Goal: Task Accomplishment & Management: Manage account settings

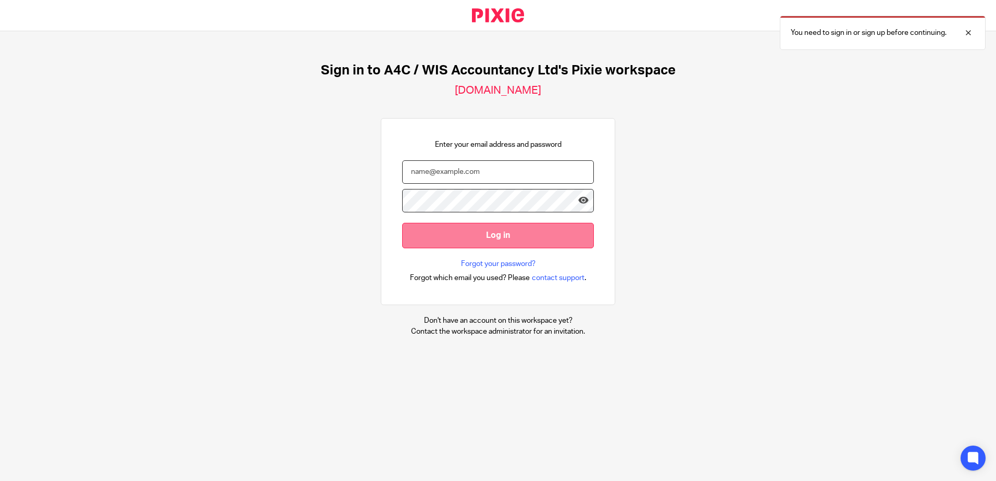
type input "sarah@a4cgroup.co.uk"
click at [470, 241] on input "Log in" at bounding box center [498, 236] width 192 height 26
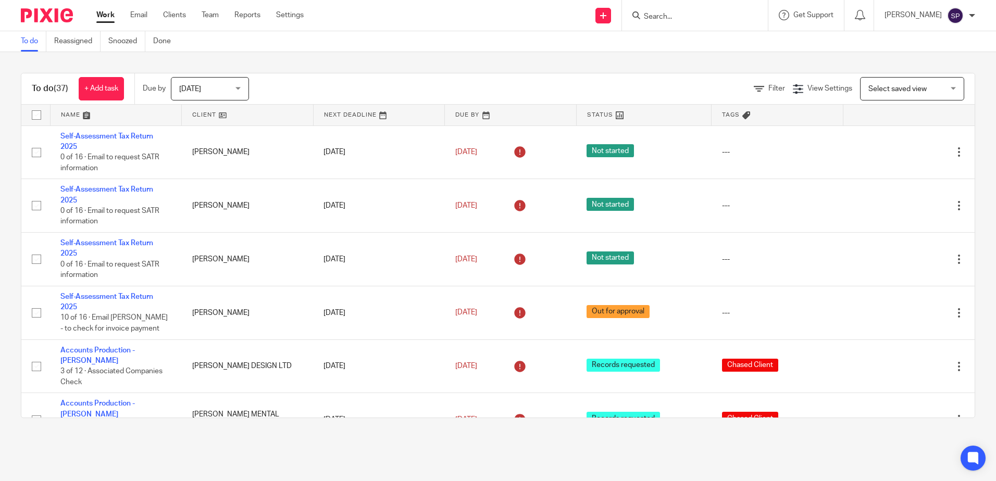
click at [222, 92] on span "[DATE]" at bounding box center [206, 89] width 55 height 22
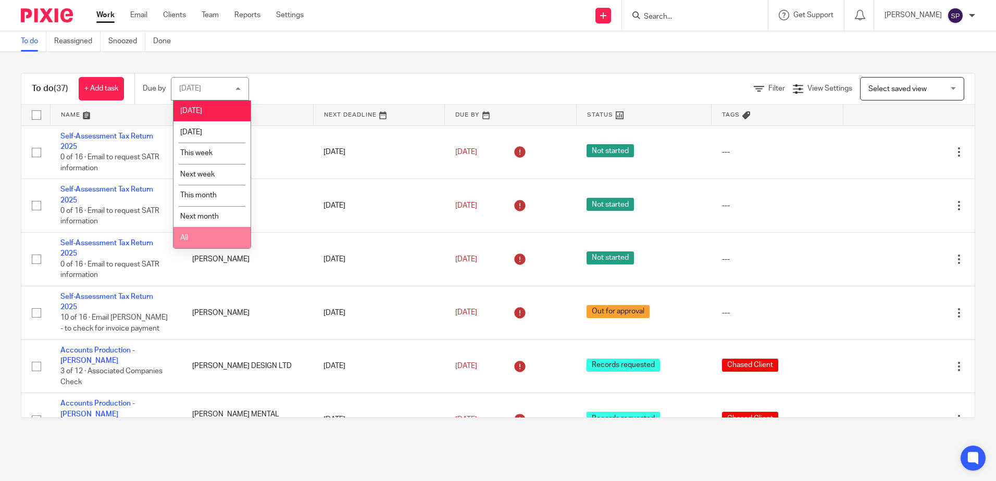
click at [213, 233] on li "All" at bounding box center [211, 237] width 77 height 21
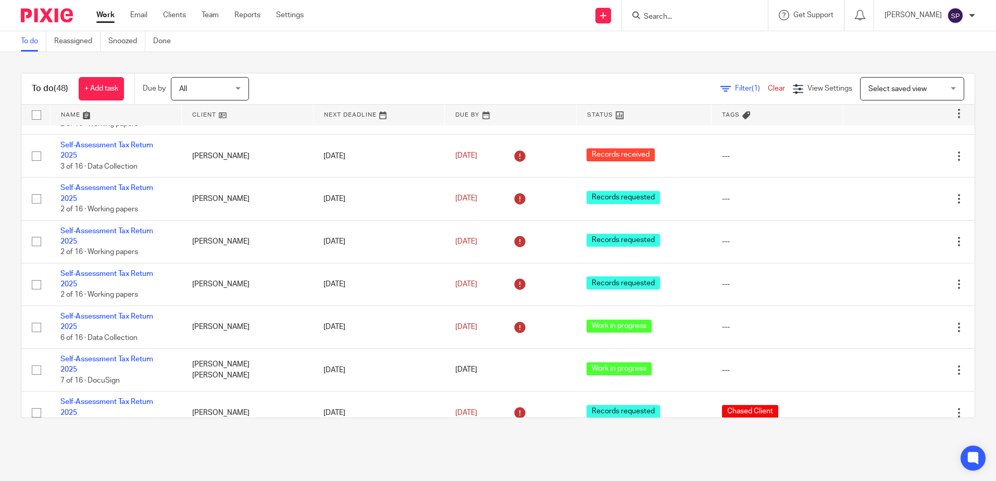
scroll to position [1510, 0]
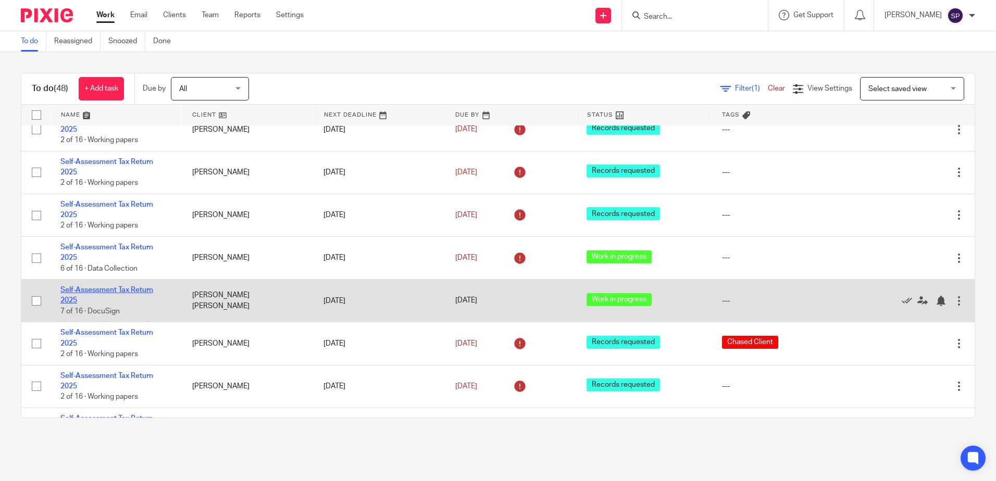
click at [102, 286] on link "Self-Assessment Tax Return 2025" at bounding box center [106, 295] width 93 height 18
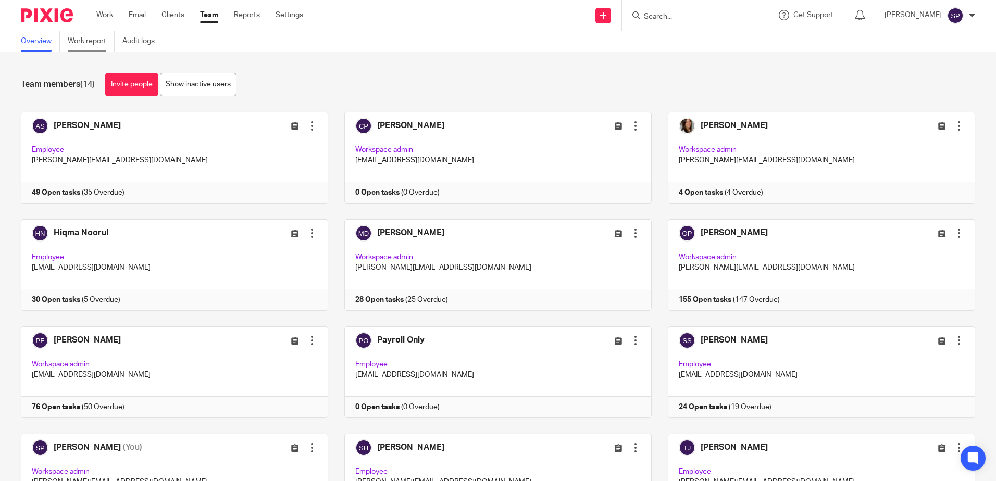
click at [79, 39] on link "Work report" at bounding box center [91, 41] width 47 height 20
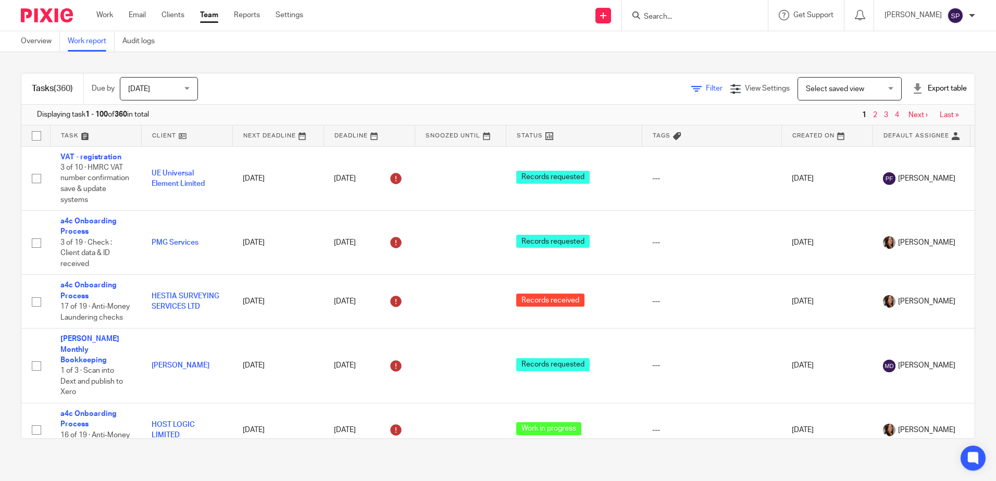
click at [691, 92] on icon at bounding box center [696, 89] width 10 height 10
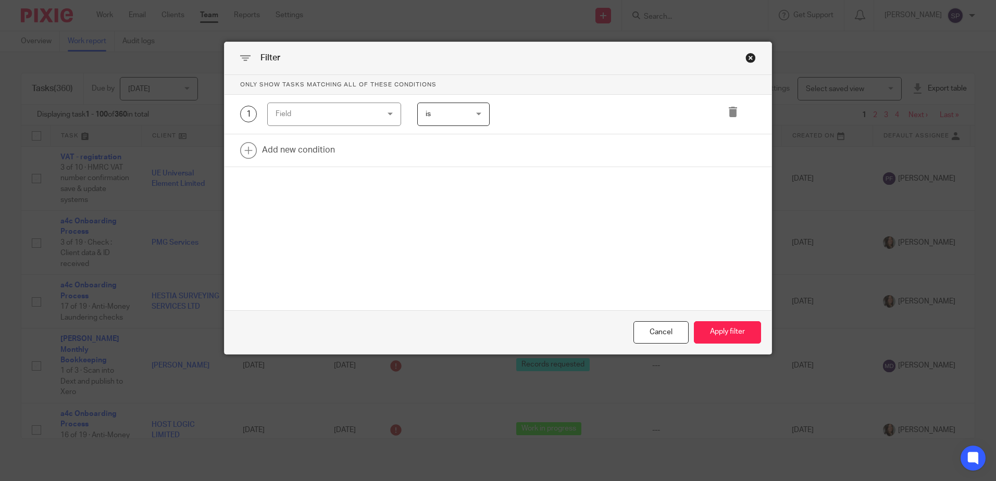
click at [384, 116] on div "Field" at bounding box center [334, 114] width 134 height 23
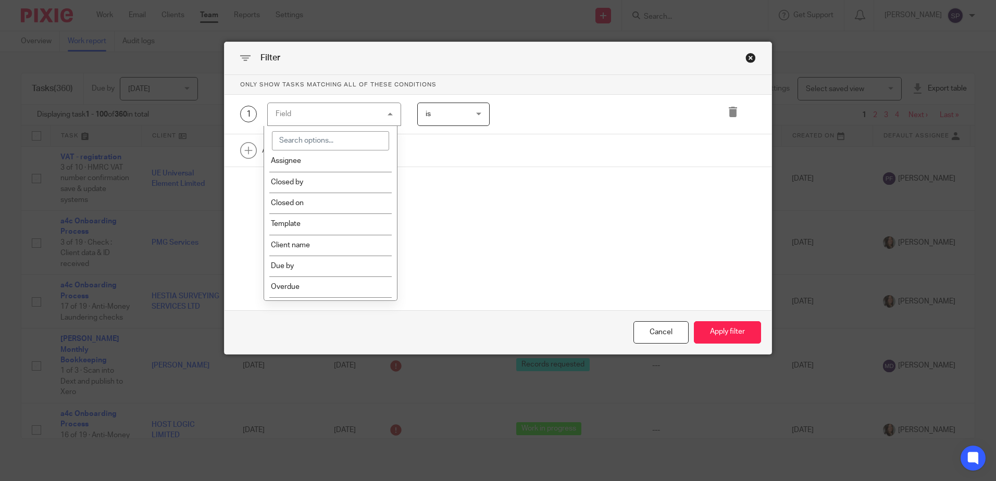
scroll to position [156, 0]
click at [359, 208] on li "Template" at bounding box center [330, 201] width 133 height 21
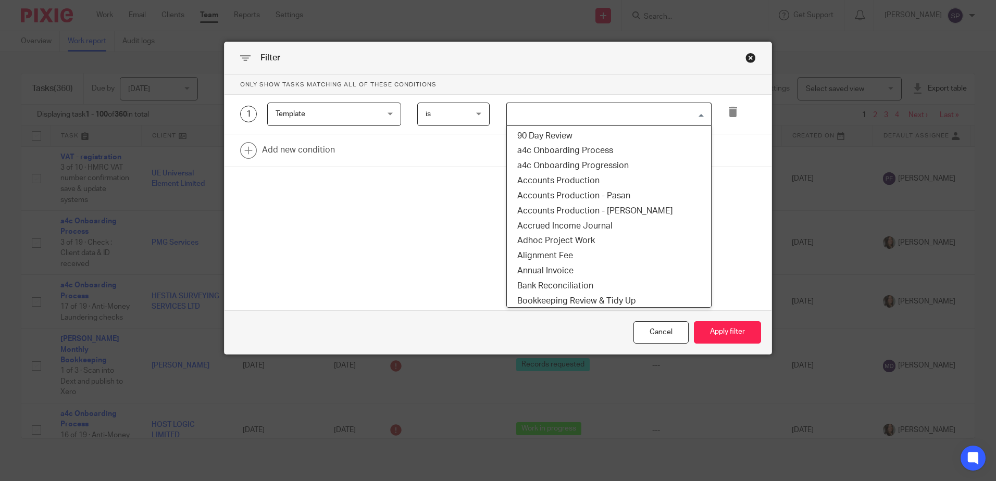
click at [557, 117] on input "Search for option" at bounding box center [606, 114] width 197 height 18
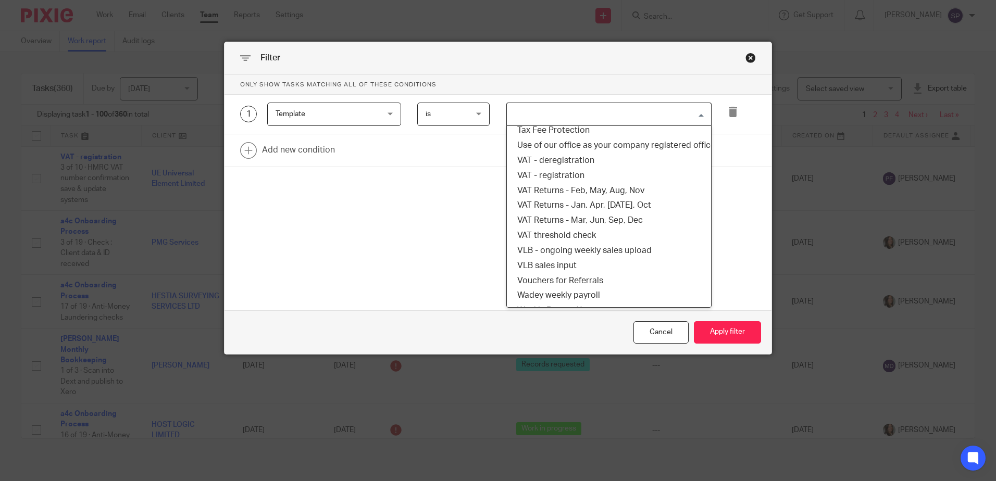
scroll to position [833, 0]
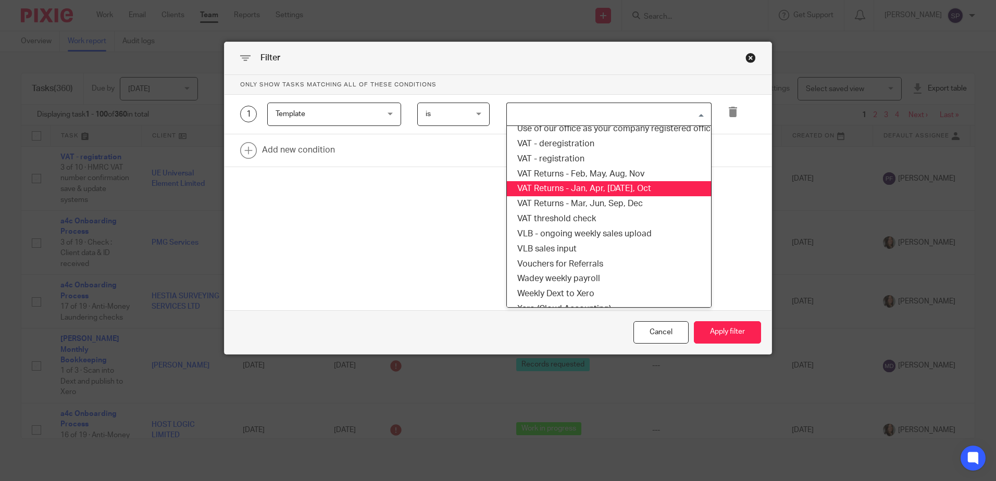
click at [594, 192] on li "VAT Returns - Jan, Apr, [DATE], Oct" at bounding box center [609, 188] width 204 height 15
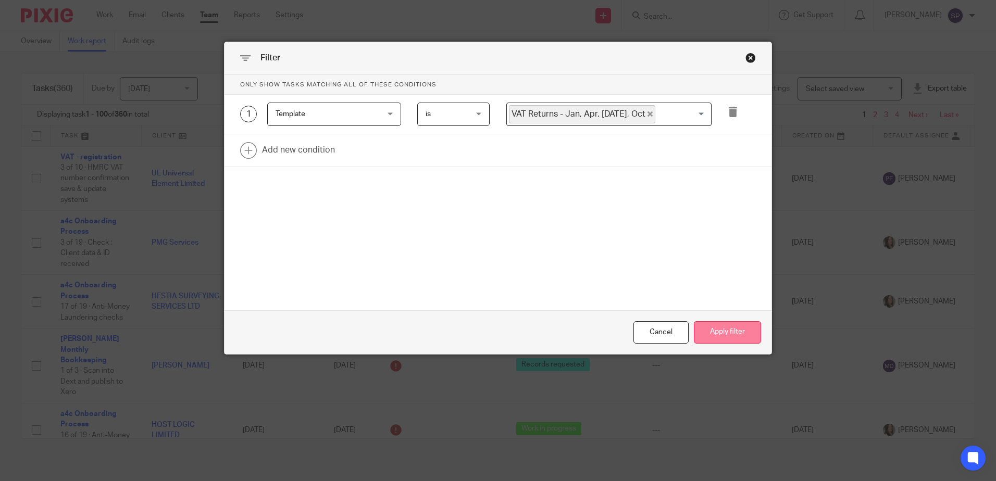
click at [737, 337] on button "Apply filter" at bounding box center [727, 332] width 67 height 22
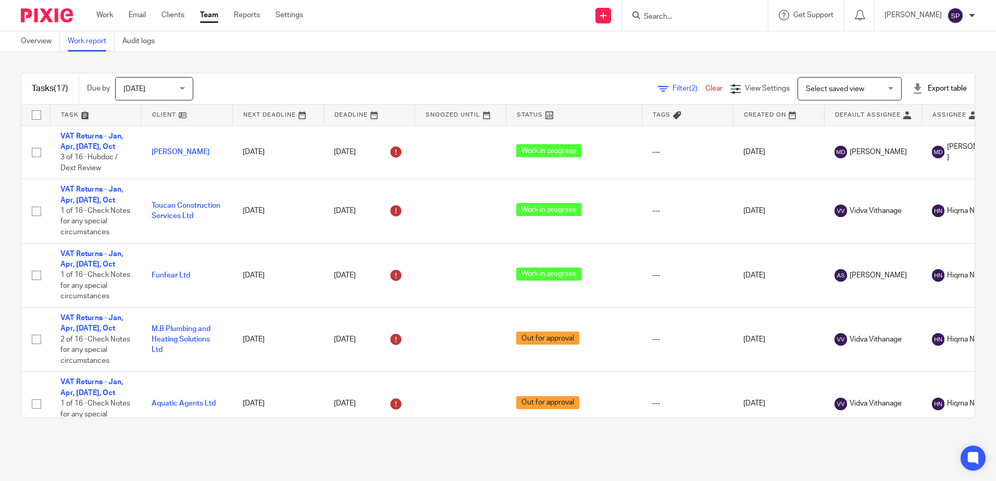
click at [672, 91] on span "Filter (2)" at bounding box center [688, 88] width 33 height 7
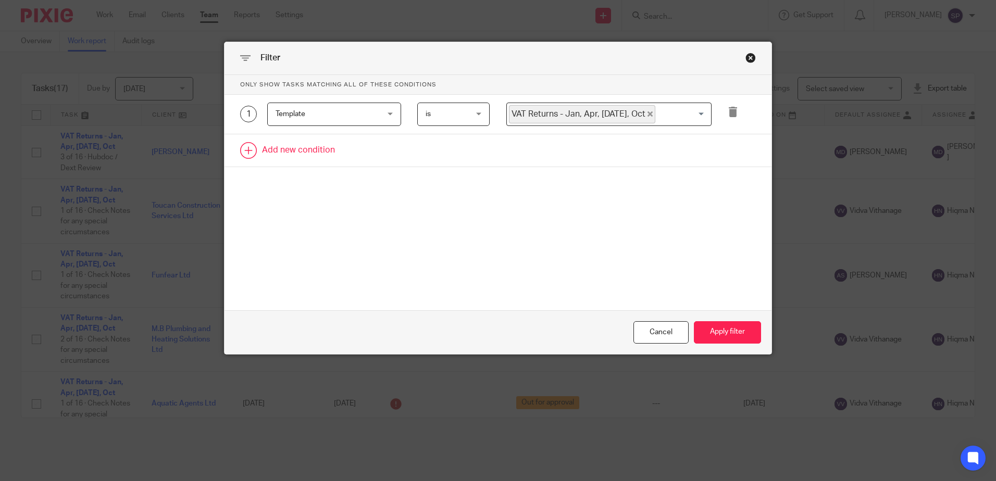
click at [337, 152] on link at bounding box center [497, 150] width 547 height 32
click at [335, 154] on div "Field" at bounding box center [325, 154] width 100 height 22
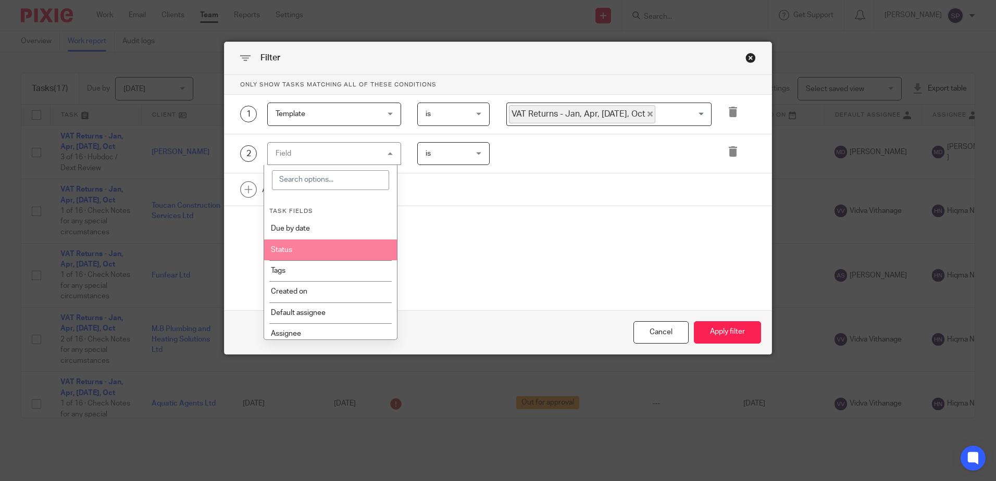
drag, startPoint x: 308, startPoint y: 249, endPoint x: 328, endPoint y: 243, distance: 20.8
click at [308, 249] on li "Status" at bounding box center [330, 250] width 133 height 21
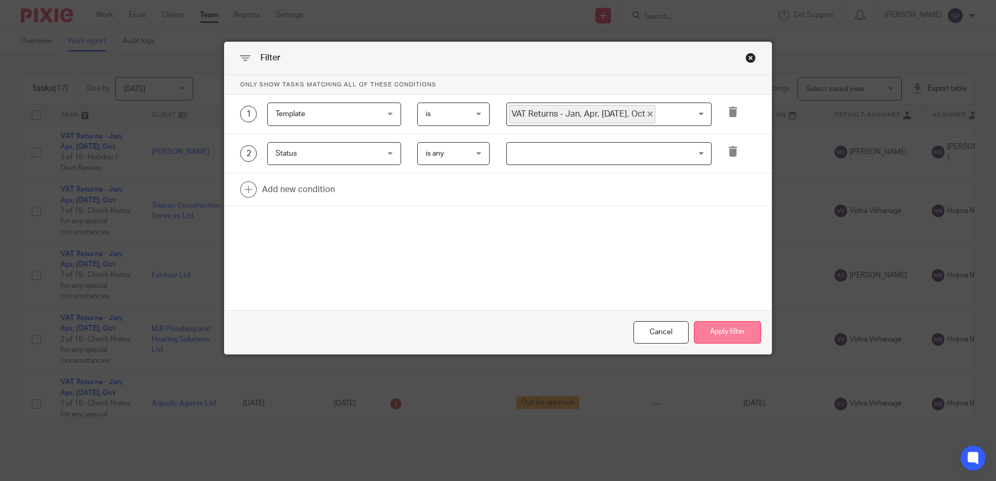
click at [733, 335] on button "Apply filter" at bounding box center [727, 332] width 67 height 22
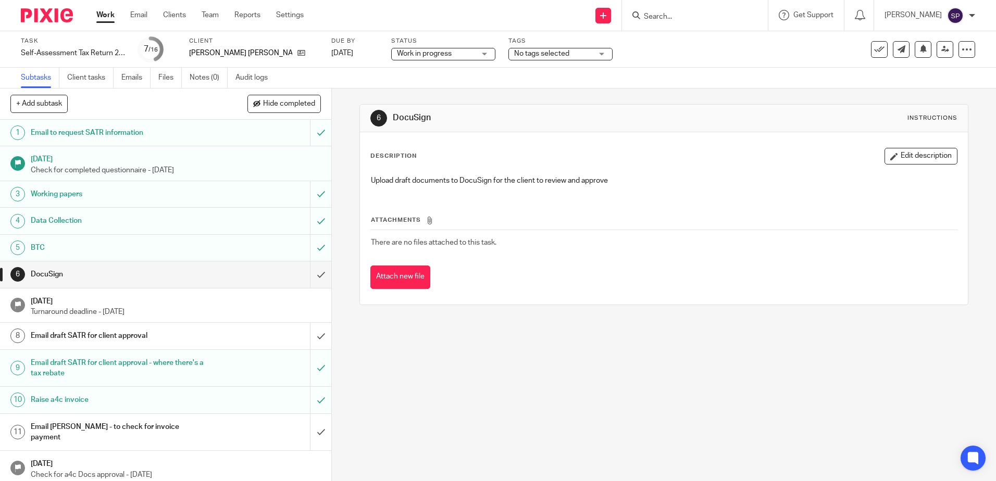
click at [206, 331] on div "Email draft SATR for client approval" at bounding box center [165, 336] width 269 height 16
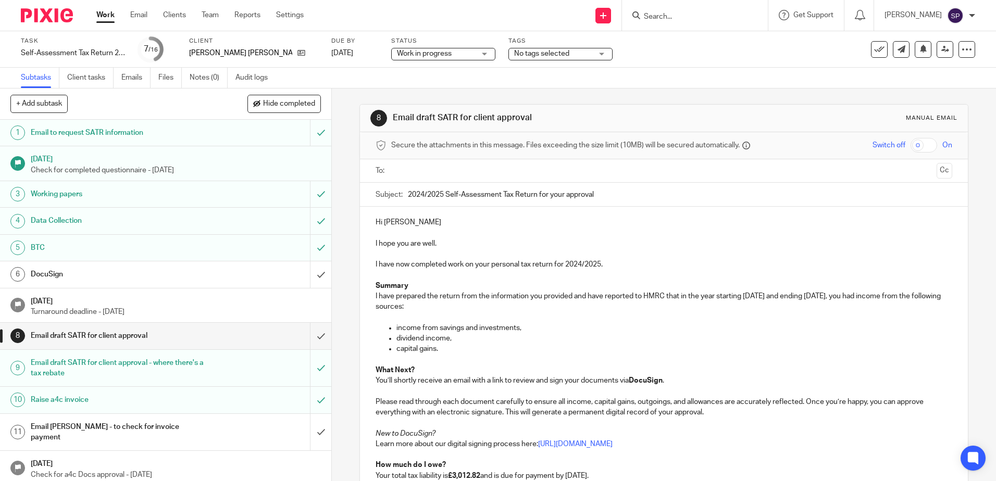
click at [100, 19] on link "Work" at bounding box center [105, 15] width 18 height 10
